Goal: Task Accomplishment & Management: Use online tool/utility

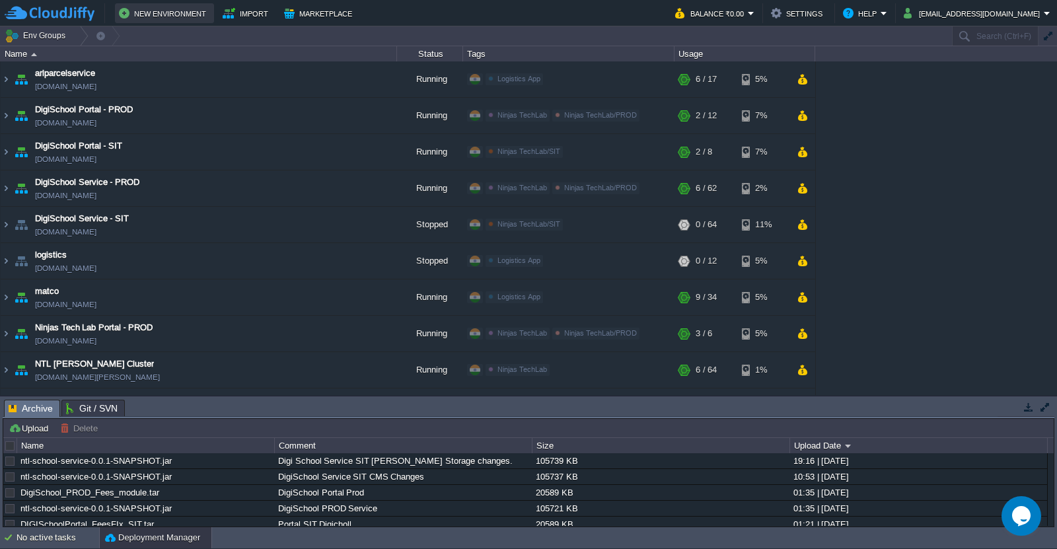
click at [164, 16] on button "New Environment" at bounding box center [164, 13] width 91 height 16
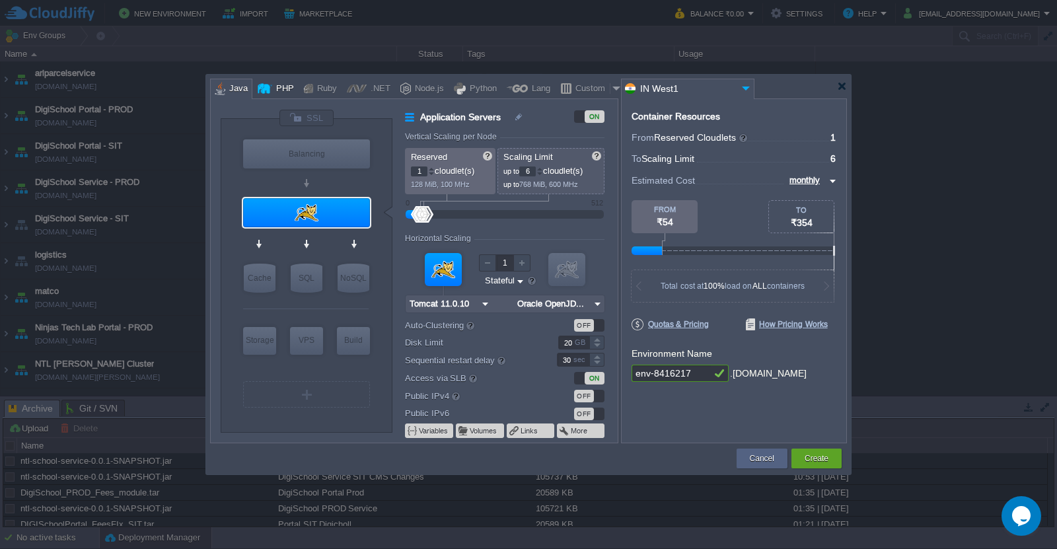
click at [269, 85] on div at bounding box center [265, 89] width 15 height 20
type input "Application Servers"
type input "4"
type input "Apache 2.4.65"
type input "PHP 8.4.11"
